Goal: Information Seeking & Learning: Learn about a topic

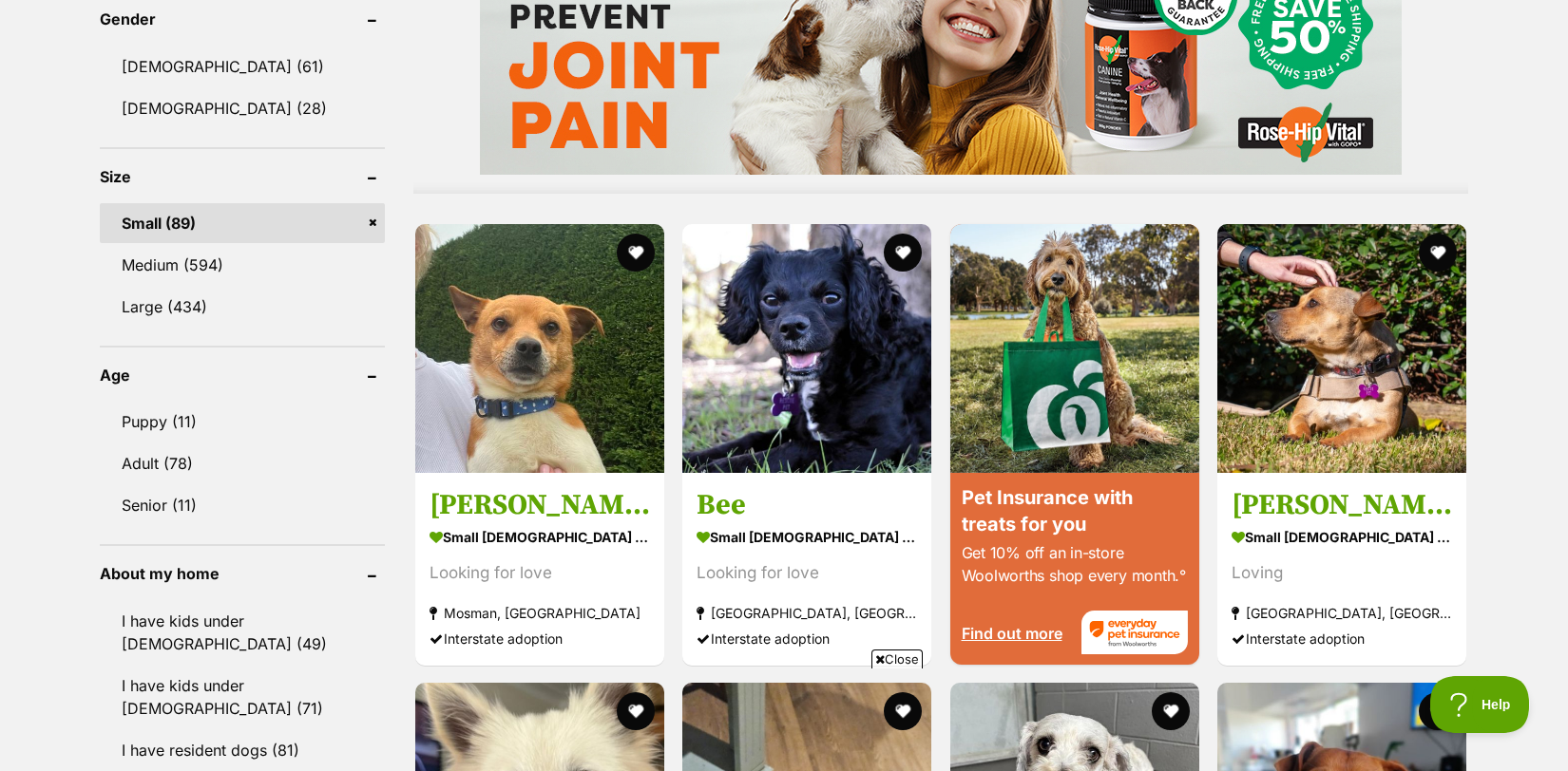
scroll to position [1653, 0]
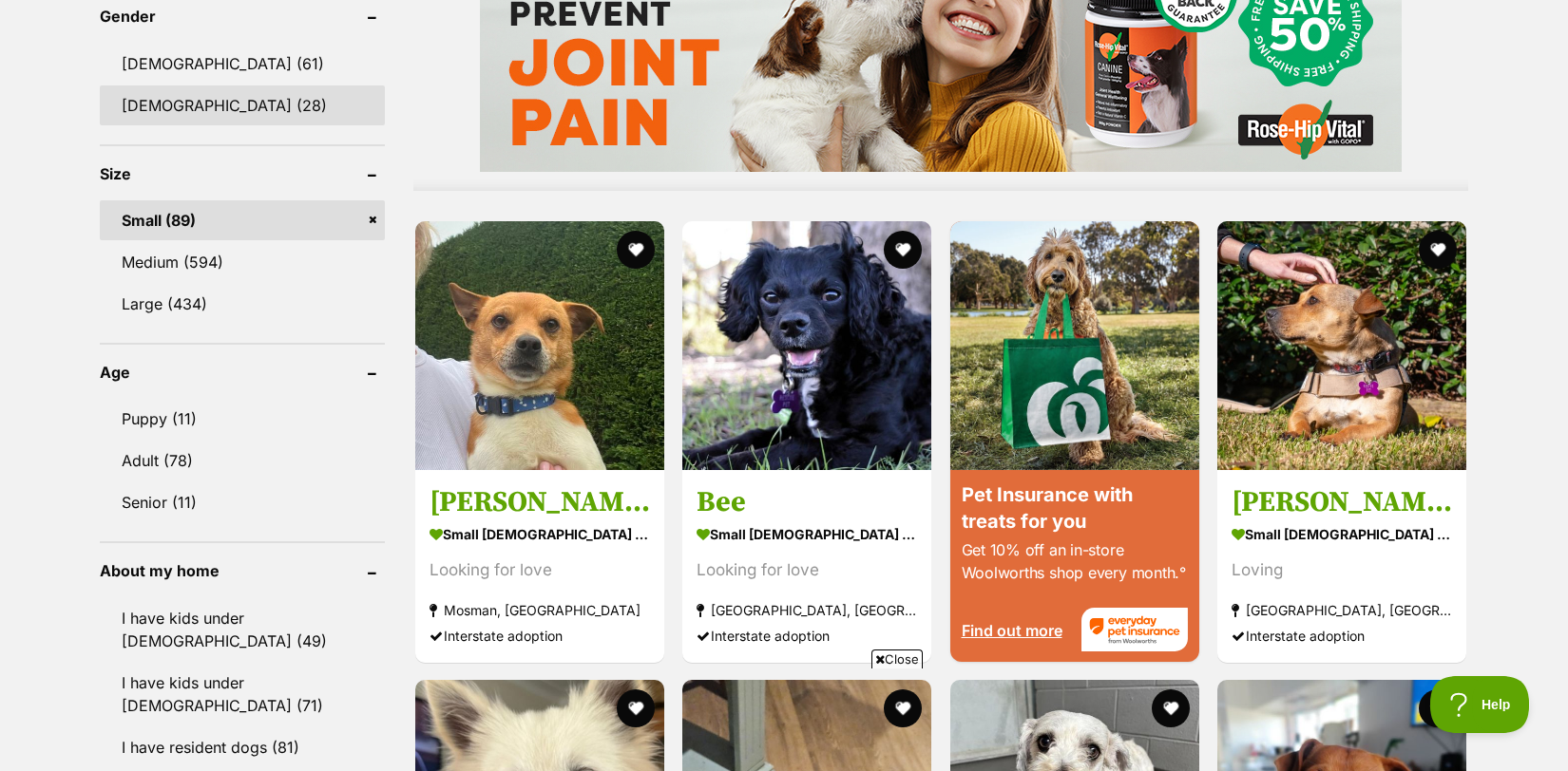
click at [181, 106] on link "[DEMOGRAPHIC_DATA] (28)" at bounding box center [242, 105] width 285 height 40
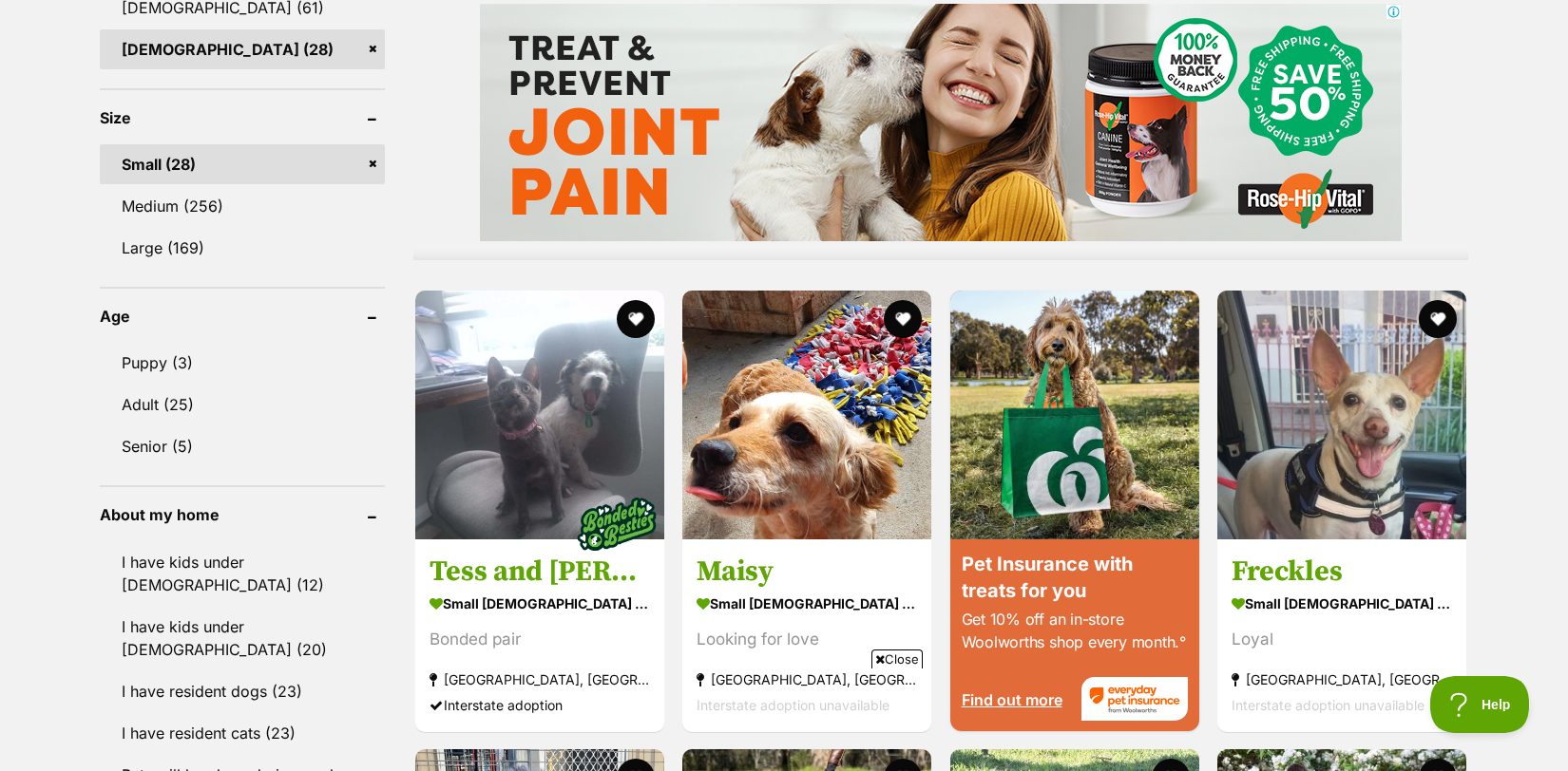
scroll to position [1727, 0]
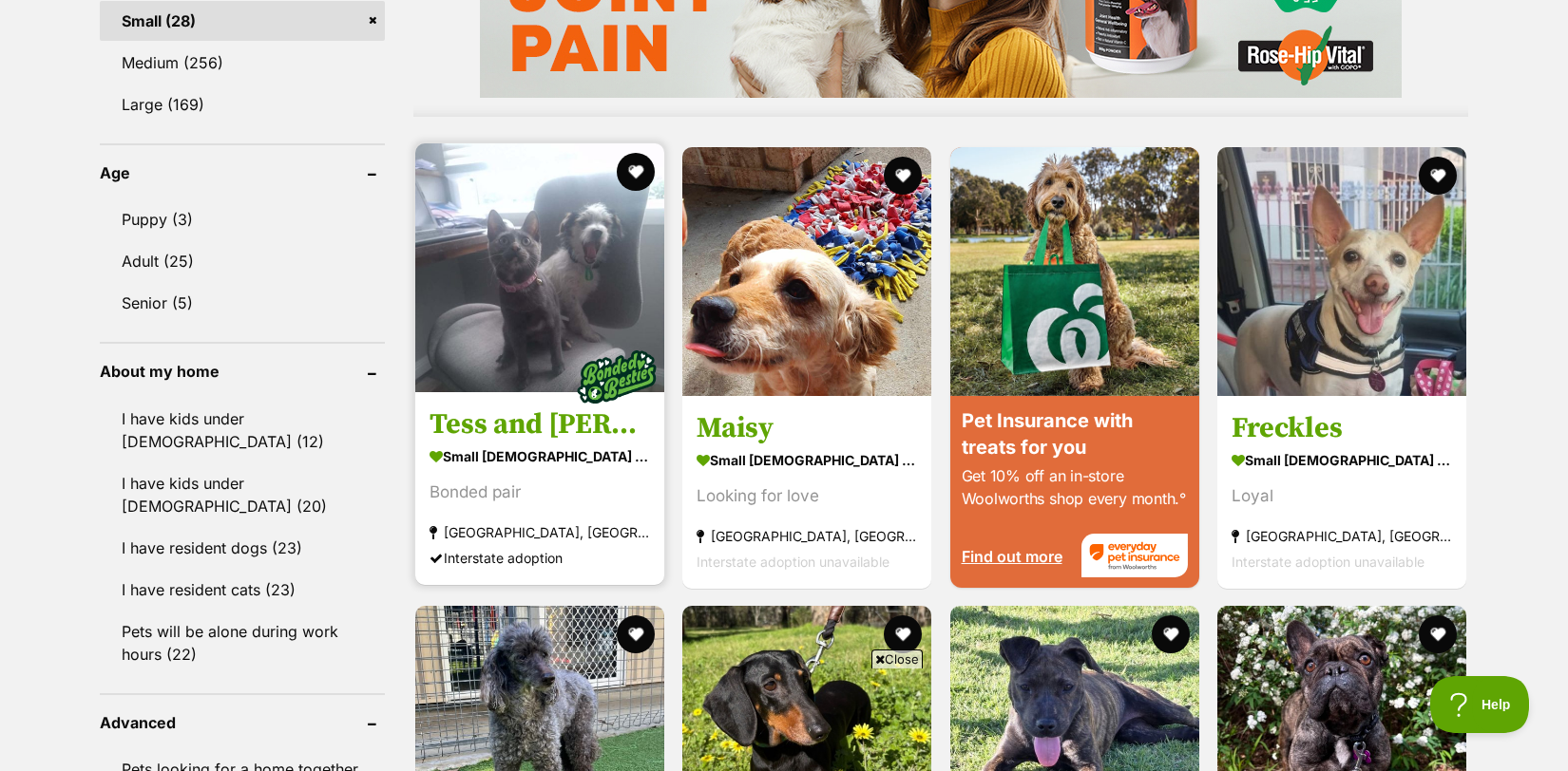
click at [547, 302] on img at bounding box center [540, 268] width 249 height 249
